Goal: Information Seeking & Learning: Learn about a topic

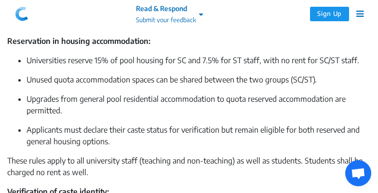
scroll to position [906, 0]
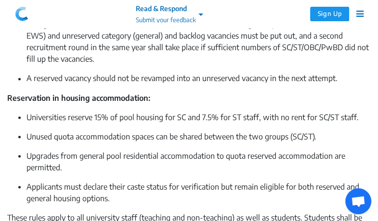
scroll to position [865, 0]
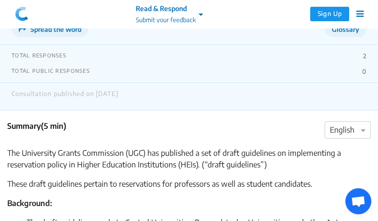
scroll to position [132, 0]
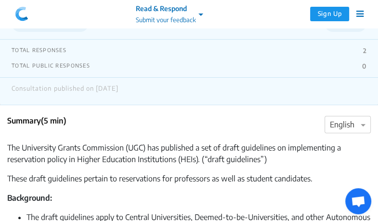
click at [361, 47] on div "TOTAL RESPONSES 2" at bounding box center [189, 51] width 355 height 8
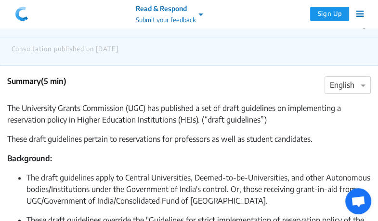
scroll to position [190, 0]
